Goal: Task Accomplishment & Management: Use online tool/utility

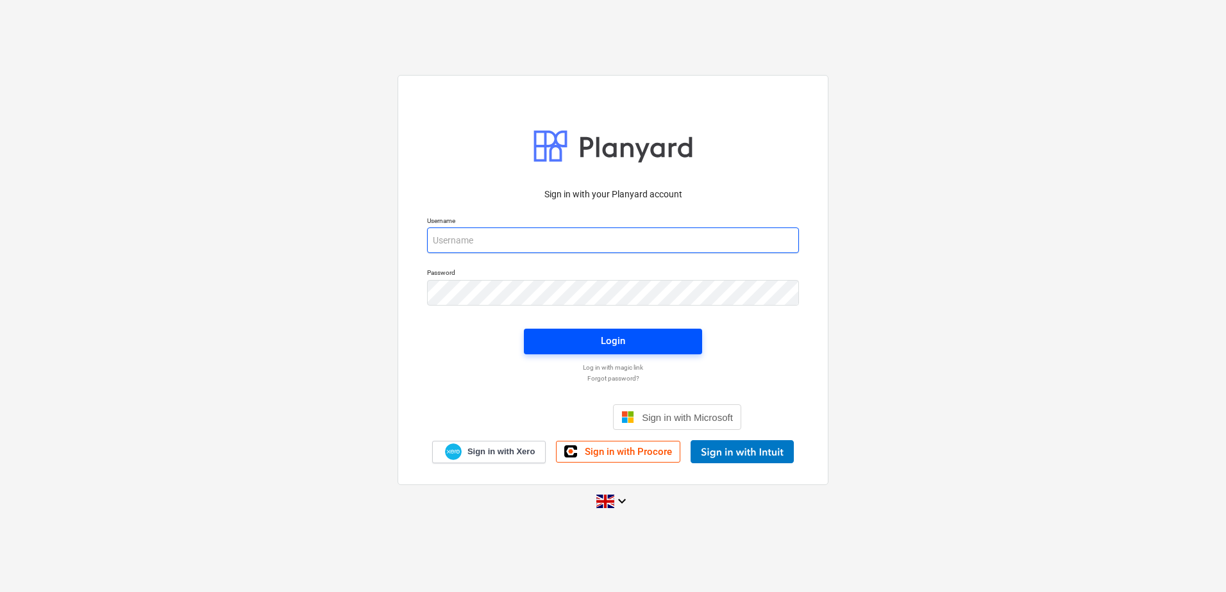
type input "[PERSON_NAME][EMAIL_ADDRESS][DOMAIN_NAME]"
click at [613, 335] on div "Login" at bounding box center [613, 341] width 24 height 17
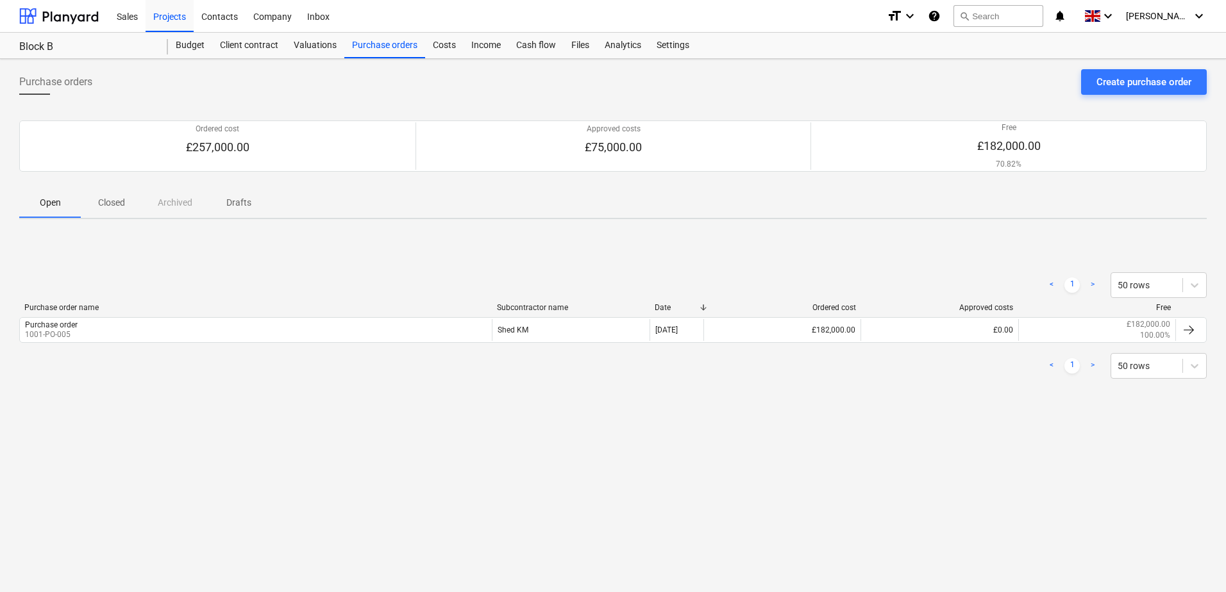
click at [129, 197] on span "Closed" at bounding box center [112, 202] width 62 height 21
click at [53, 208] on p "Open" at bounding box center [50, 202] width 31 height 13
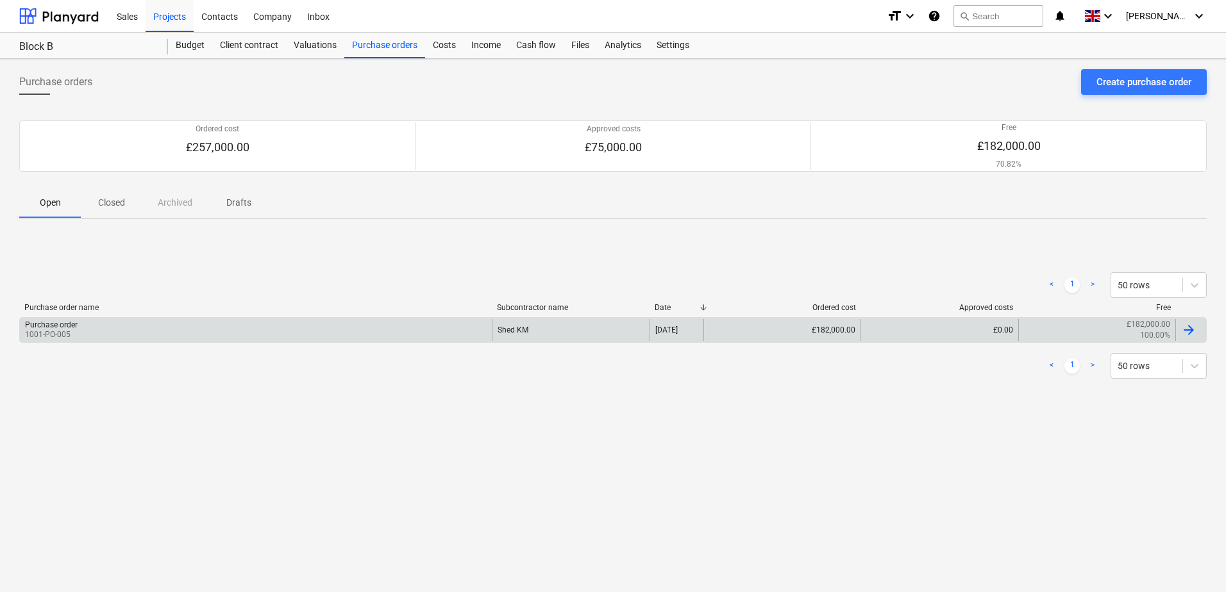
click at [333, 333] on div "Purchase order 1001-PO-005" at bounding box center [256, 330] width 472 height 22
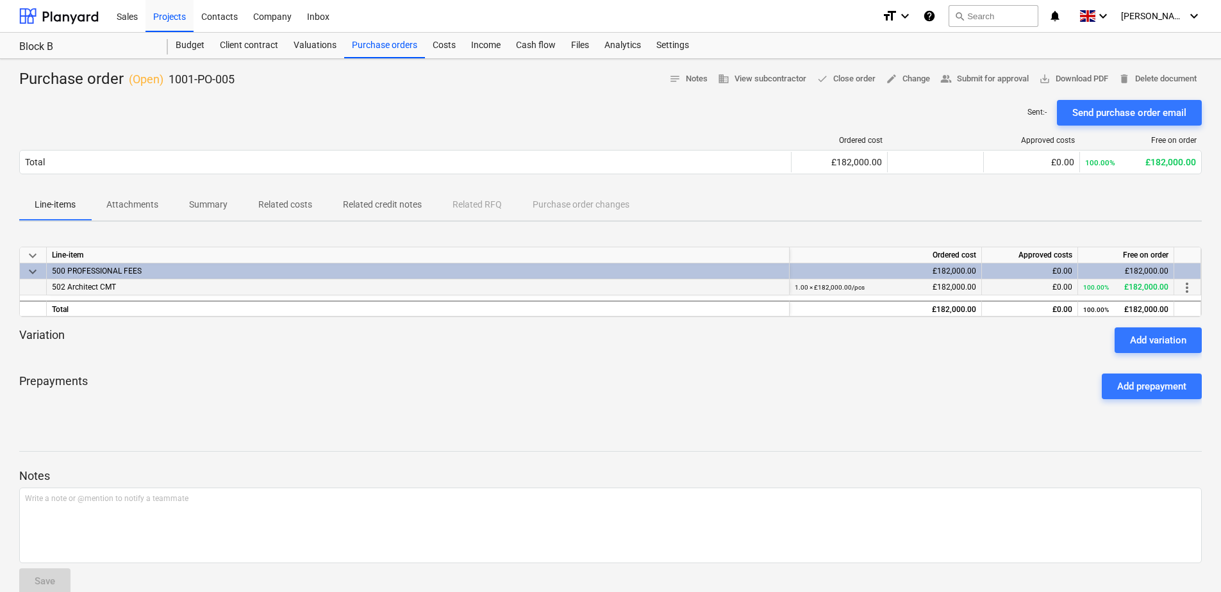
click at [316, 282] on div "502 Architect CMT" at bounding box center [418, 287] width 743 height 16
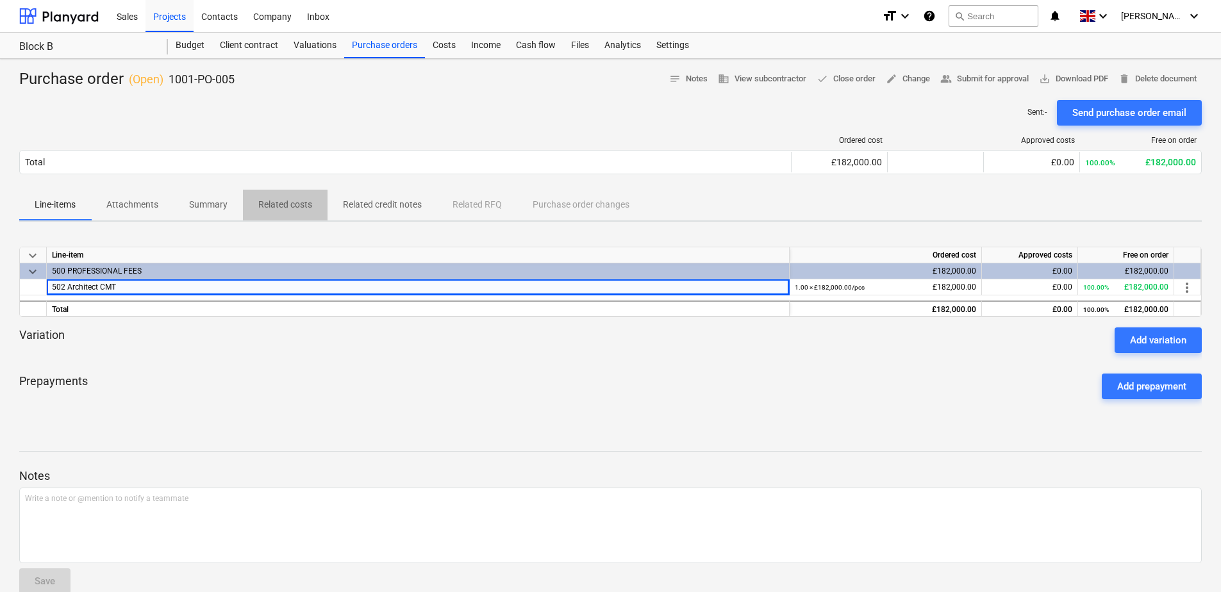
click at [277, 201] on p "Related costs" at bounding box center [285, 204] width 54 height 13
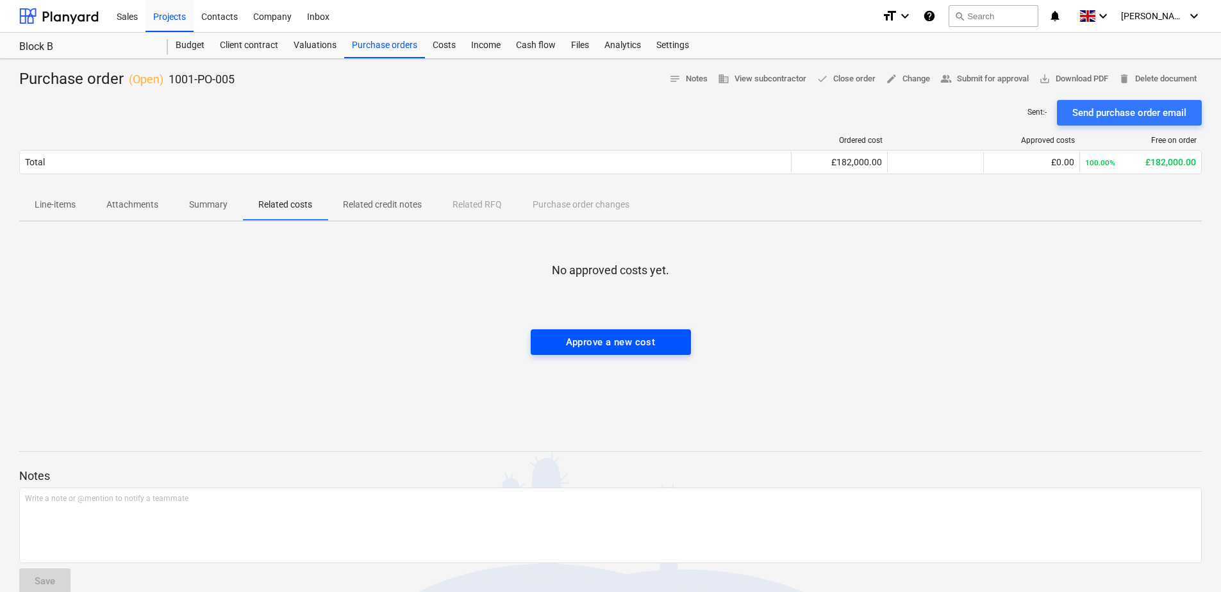
click at [600, 339] on div "Approve a new cost" at bounding box center [611, 342] width 90 height 17
